Goal: Task Accomplishment & Management: Manage account settings

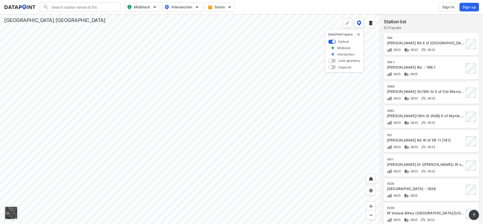
click at [256, 98] on div at bounding box center [190, 119] width 380 height 210
click at [450, 5] on span "Sign in" at bounding box center [448, 7] width 12 height 5
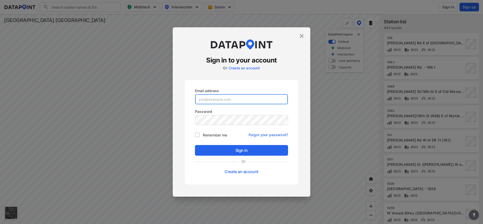
type input "Acaldwell@Volusia.org"
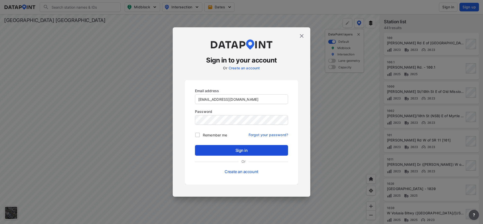
click at [257, 154] on button "Sign in" at bounding box center [241, 150] width 93 height 11
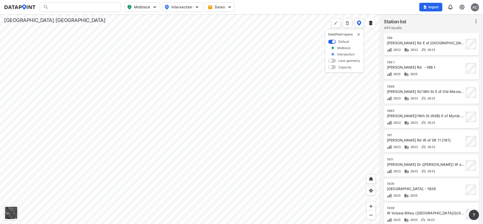
click at [222, 103] on div at bounding box center [190, 119] width 380 height 210
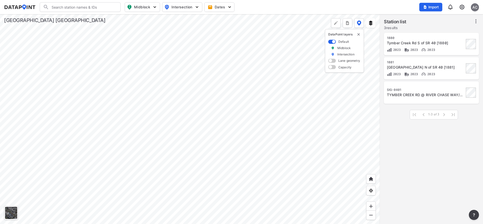
click at [91, 124] on div at bounding box center [190, 119] width 380 height 210
click at [465, 7] on div "Import AC" at bounding box center [449, 7] width 60 height 12
click at [463, 7] on img at bounding box center [462, 7] width 6 height 6
click at [444, 39] on link "Station management" at bounding box center [439, 37] width 43 height 5
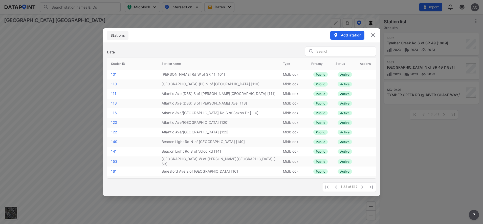
click at [353, 35] on span "Add station" at bounding box center [347, 35] width 28 height 5
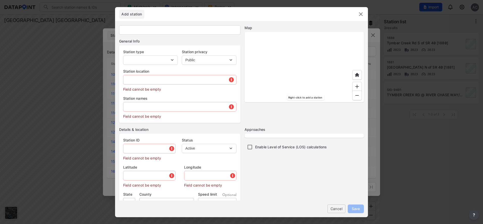
select select "1"
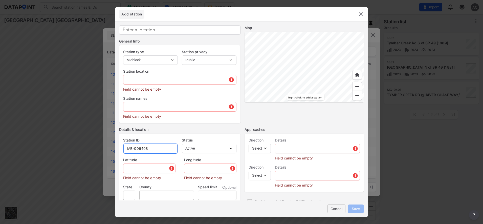
drag, startPoint x: 157, startPoint y: 148, endPoint x: 135, endPoint y: 151, distance: 22.9
click at [135, 151] on input "MB-006408" at bounding box center [150, 148] width 54 height 10
paste input "10677"
type input "MB-010677"
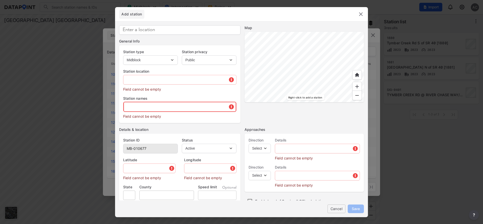
click at [160, 105] on input "text" at bounding box center [179, 107] width 113 height 10
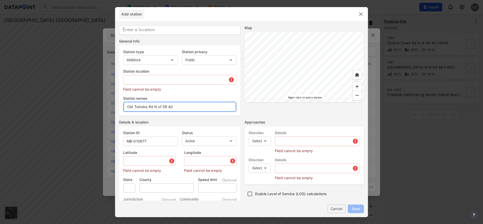
type input "Old Tomoka Rd N of SR 40"
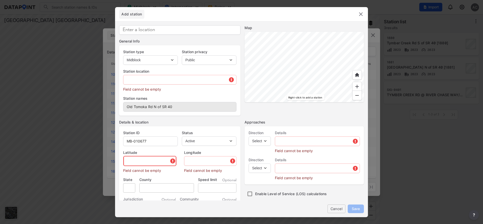
click at [149, 162] on input "text" at bounding box center [149, 161] width 53 height 10
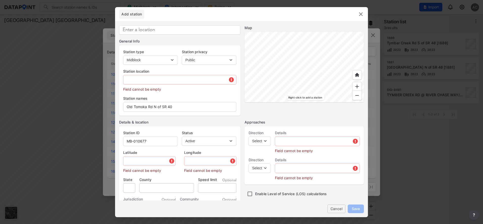
click at [294, 96] on div at bounding box center [303, 67] width 119 height 70
click at [349, 67] on div at bounding box center [303, 67] width 119 height 70
click at [364, 69] on div at bounding box center [303, 67] width 119 height 70
click at [329, 67] on div at bounding box center [303, 67] width 119 height 70
type input "29.255022"
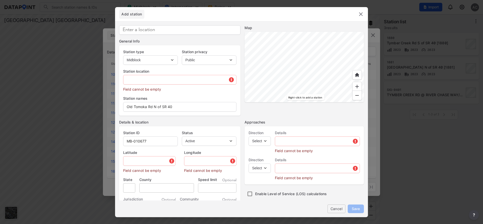
type input "-81.148615"
type input "2270 W Granada Blvd, Ormond Beach, FL 32174, USA"
type input "FL"
type input "US"
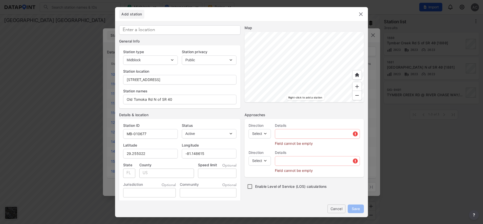
click at [268, 136] on select "Select EB NB SB WB" at bounding box center [260, 133] width 22 height 9
select select "EB"
click at [249, 129] on select "Select EB NB SB WB" at bounding box center [260, 133] width 22 height 9
click at [263, 160] on select "Select WB" at bounding box center [260, 160] width 22 height 9
select select "WB"
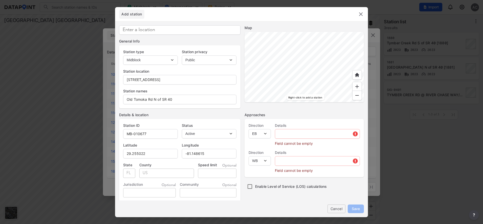
click at [249, 156] on select "Select WB" at bounding box center [260, 160] width 22 height 9
drag, startPoint x: 215, startPoint y: 172, endPoint x: 210, endPoint y: 172, distance: 4.8
click at [214, 172] on input "tel" at bounding box center [217, 172] width 38 height 9
type input "30"
click at [338, 134] on input "text" at bounding box center [317, 134] width 84 height 10
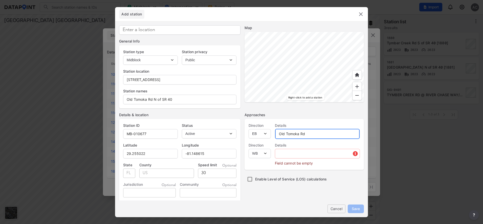
type input "Old Tomoka Rd"
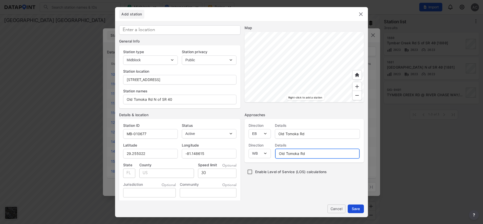
type input "Old Tomoka Rd"
click at [352, 208] on span "Save" at bounding box center [356, 208] width 8 height 5
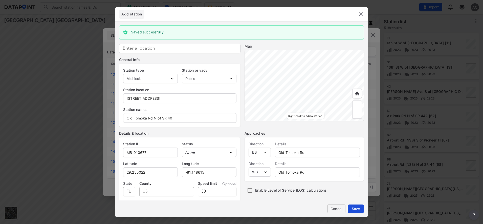
click at [352, 208] on span "Save" at bounding box center [356, 208] width 8 height 5
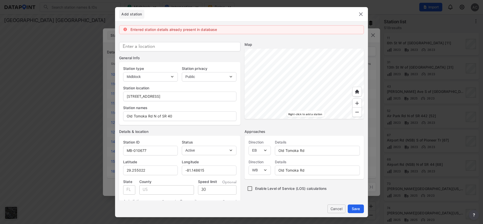
click at [361, 13] on img at bounding box center [361, 14] width 6 height 6
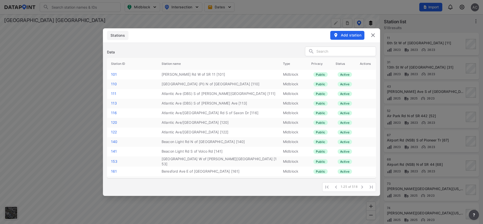
click at [328, 52] on input "text" at bounding box center [345, 52] width 59 height 8
type input "l"
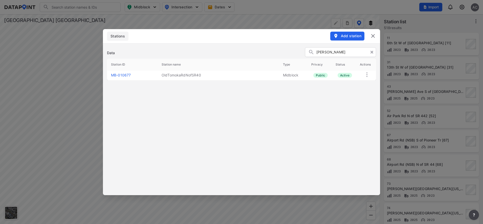
type input "oldt"
click at [180, 76] on td "OldTomokaRdNofSR40" at bounding box center [218, 76] width 121 height 10
click at [127, 77] on link "MB-010677" at bounding box center [121, 75] width 20 height 4
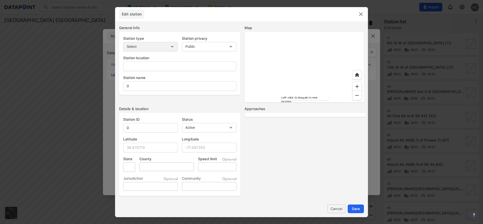
type input "2270 W Granada Blvd, Ormond Beach, FL 32174, USA"
type input "OldTomokaRdNofSR40"
type input "MB-010677"
type input "29.255022"
type input "-81.148615"
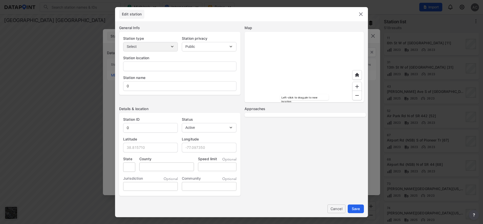
type input "FL"
type input "US"
type input "30"
select select "1"
select select "EB"
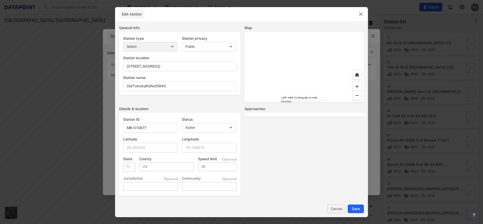
select select "WB"
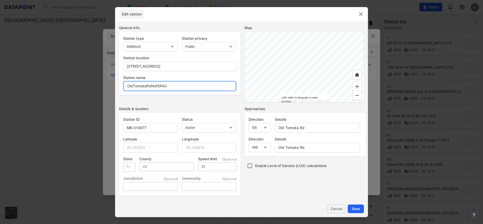
click at [133, 86] on input "OldTomokaRdNofSR40" at bounding box center [179, 86] width 113 height 10
click at [146, 86] on input "Old TomokaRdNofSR40" at bounding box center [179, 86] width 113 height 10
click at [146, 85] on input "Old TomokaRdNofSR40" at bounding box center [179, 86] width 113 height 10
click at [147, 86] on input "Old TomokaRdNofSR40" at bounding box center [179, 86] width 113 height 10
click at [153, 87] on input "Old Tomoka RdNofSR40" at bounding box center [179, 86] width 113 height 10
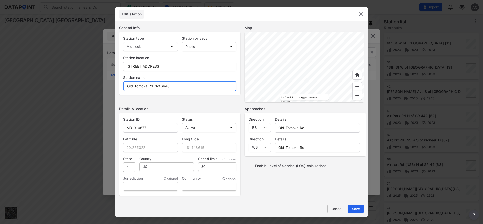
click at [157, 86] on input "Old Tomoka Rd NofSR40" at bounding box center [179, 86] width 113 height 10
click at [161, 85] on input "Old Tomoka Rd N ofSR40" at bounding box center [179, 86] width 113 height 10
type input "Old Tomoka Rd N of SR40"
click at [355, 209] on span "Save" at bounding box center [356, 208] width 8 height 5
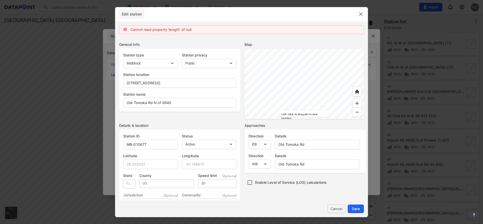
click at [360, 15] on img at bounding box center [361, 14] width 6 height 6
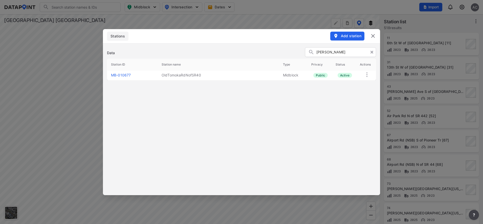
click at [375, 36] on img at bounding box center [373, 36] width 6 height 6
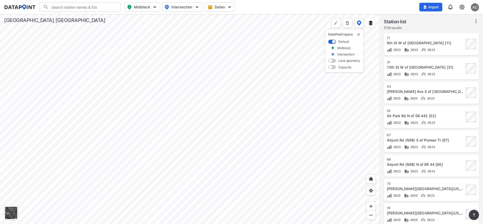
click at [461, 7] on img at bounding box center [462, 7] width 6 height 6
click at [438, 38] on link "Station management" at bounding box center [439, 37] width 43 height 5
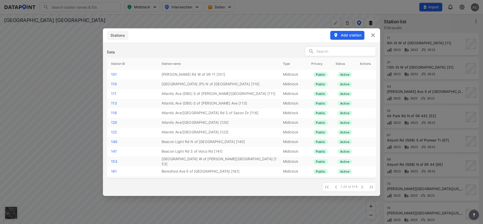
click at [344, 52] on input "text" at bounding box center [345, 52] width 59 height 8
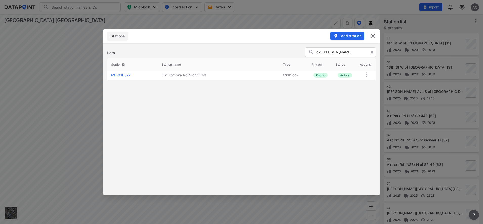
type input "old tomoka"
click at [374, 36] on img at bounding box center [373, 36] width 6 height 6
